Goal: Task Accomplishment & Management: Use online tool/utility

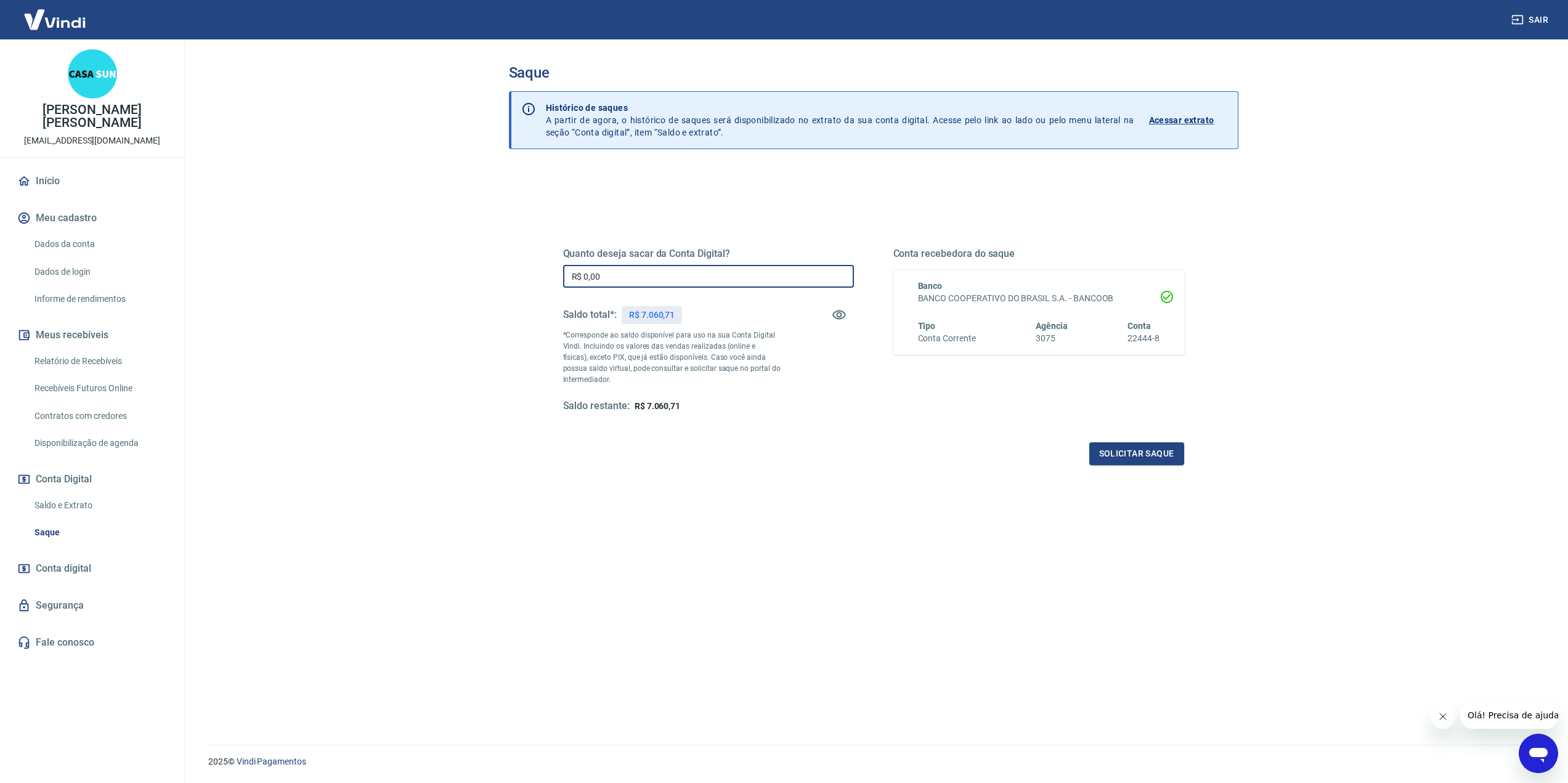
click at [625, 279] on input "R$ 0,00" at bounding box center [708, 277] width 291 height 23
